Goal: Complete application form

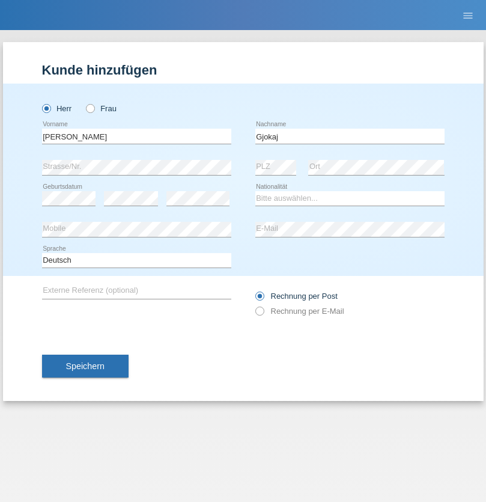
type input "Gjokaj"
select select "CH"
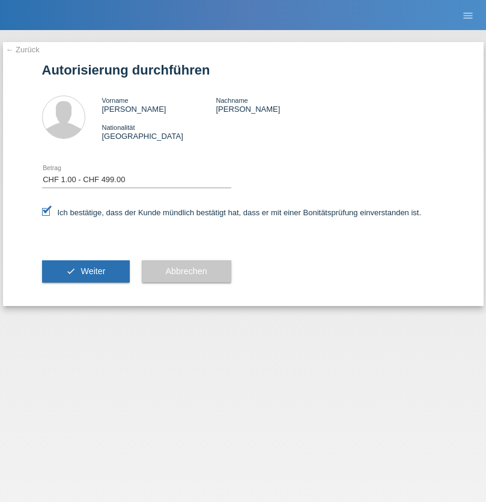
select select "1"
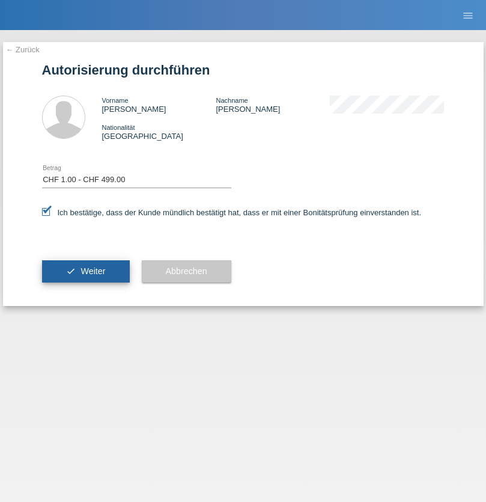
click at [85, 271] on span "Weiter" at bounding box center [93, 271] width 25 height 10
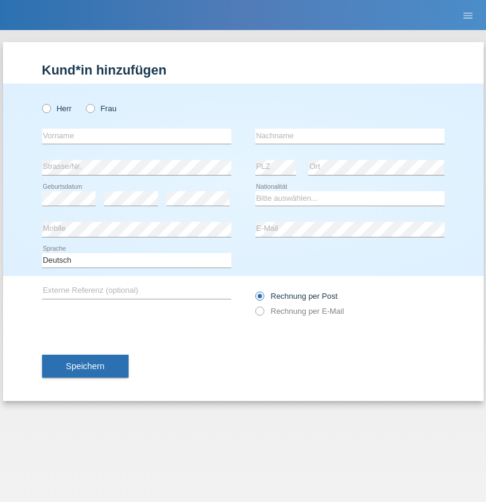
radio input "true"
click at [136, 136] on input "text" at bounding box center [136, 136] width 189 height 15
type input "Eva"
click at [350, 136] on input "text" at bounding box center [349, 136] width 189 height 15
type input "Ebner"
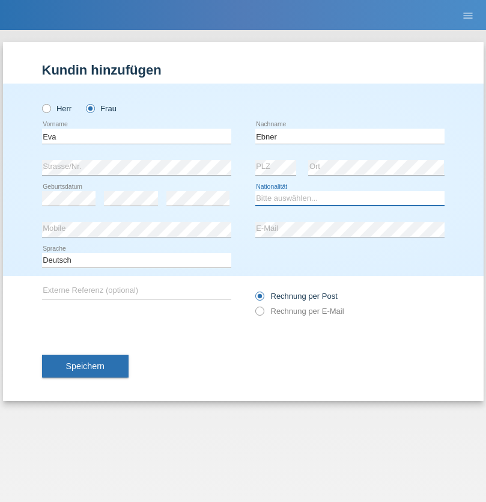
select select "AT"
select select "C"
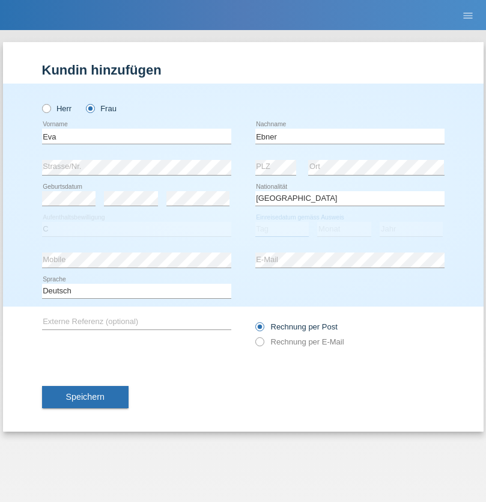
select select "09"
select select "2021"
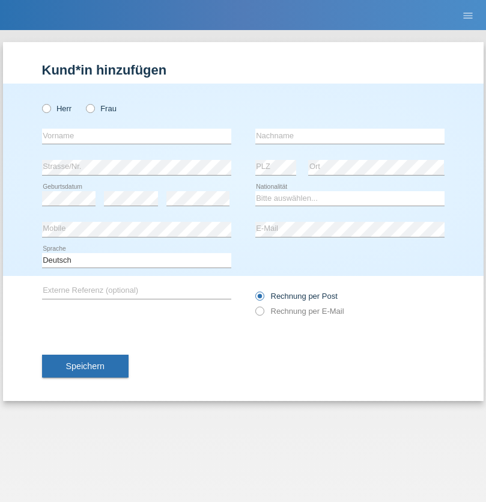
radio input "true"
click at [136, 136] on input "text" at bounding box center [136, 136] width 189 height 15
type input "Jason"
click at [350, 136] on input "text" at bounding box center [349, 136] width 189 height 15
type input "Bierend"
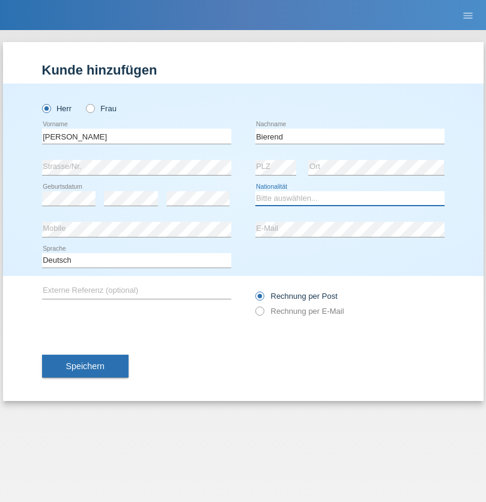
select select "DE"
select select "C"
select select "01"
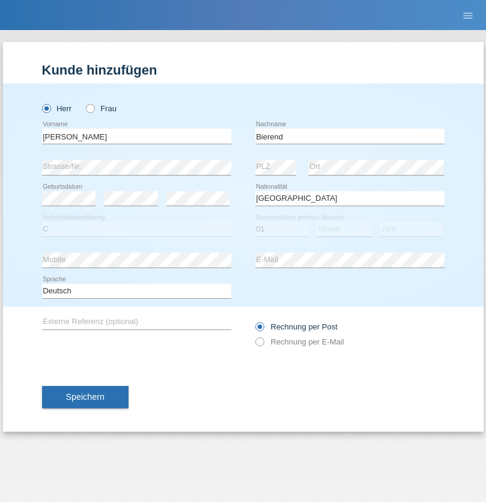
select select "10"
select select "2021"
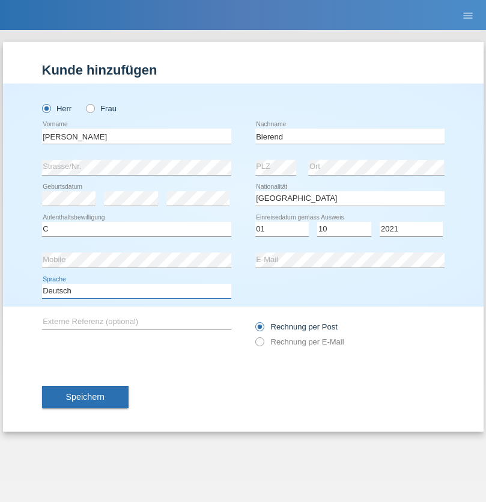
select select "en"
